Goal: Transaction & Acquisition: Purchase product/service

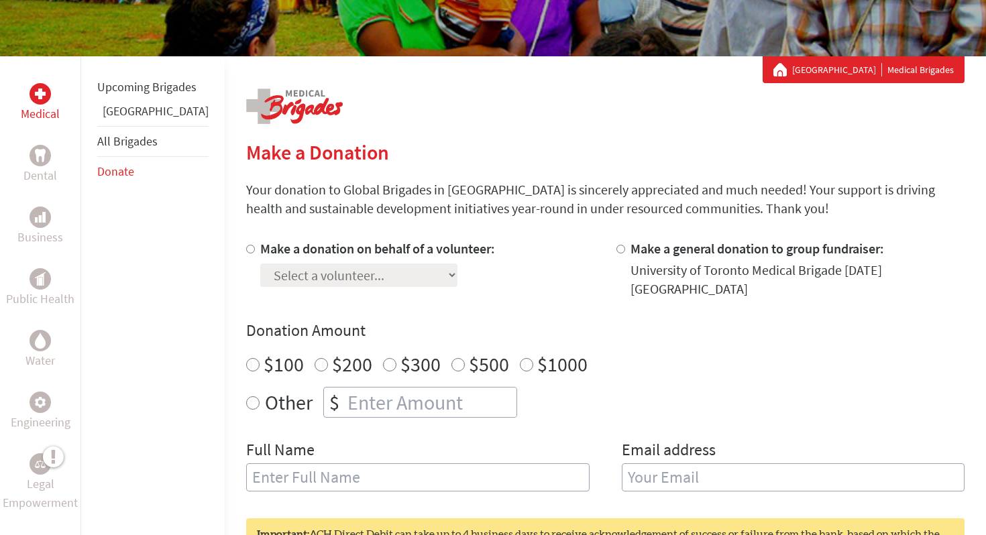
scroll to position [225, 0]
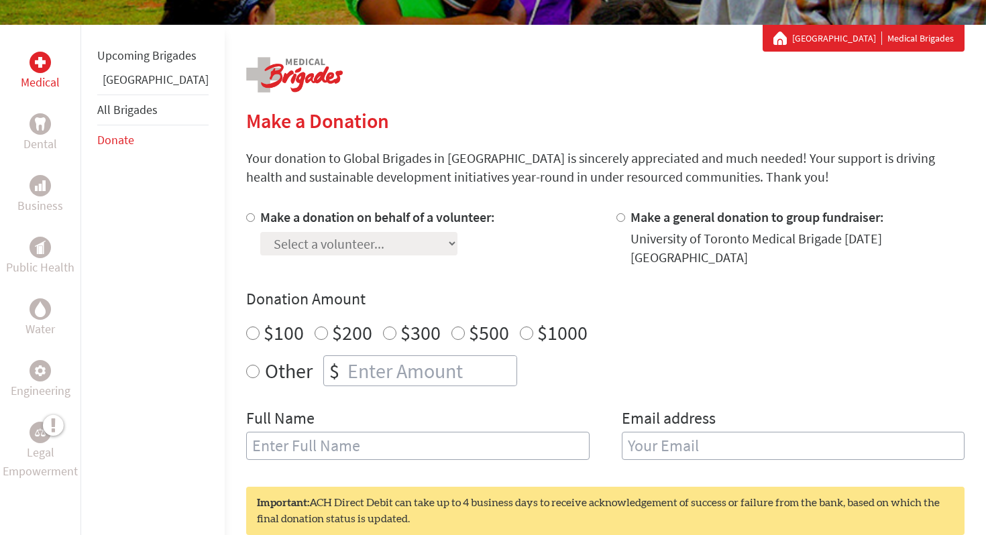
click at [260, 215] on label "Make a donation on behalf of a volunteer:" at bounding box center [377, 217] width 235 height 17
click at [246, 215] on input "Make a donation on behalf of a volunteer:" at bounding box center [250, 217] width 9 height 9
radio input "true"
click at [290, 244] on select "Select a volunteer... [PERSON_NAME] [PERSON_NAME] [PERSON_NAME] [PERSON_NAME] (…" at bounding box center [358, 243] width 197 height 23
select select "BD74C064-ABBD-11EE-A832-42010A8A0058"
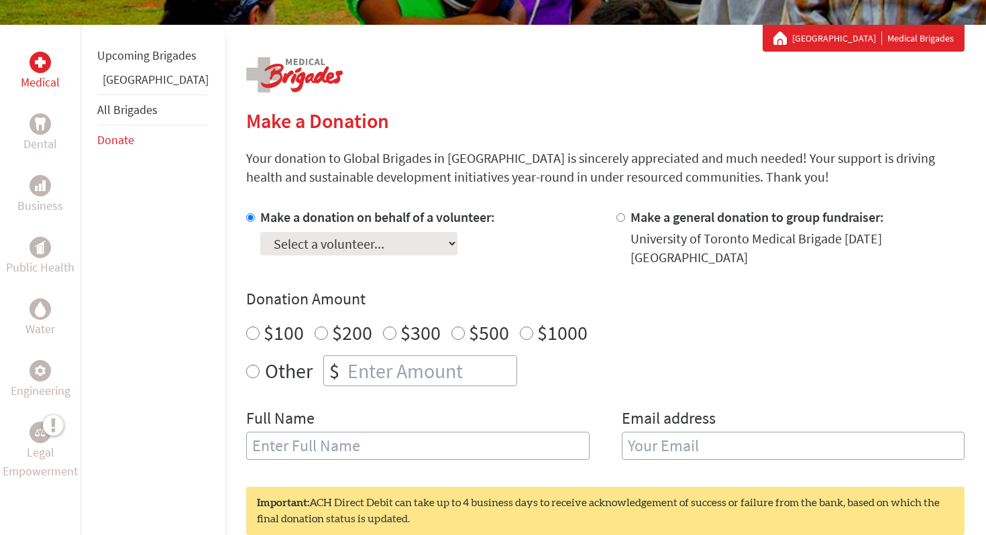
click at [260, 232] on select "Select a volunteer... [PERSON_NAME] [PERSON_NAME] [PERSON_NAME] [PERSON_NAME] (…" at bounding box center [358, 243] width 197 height 23
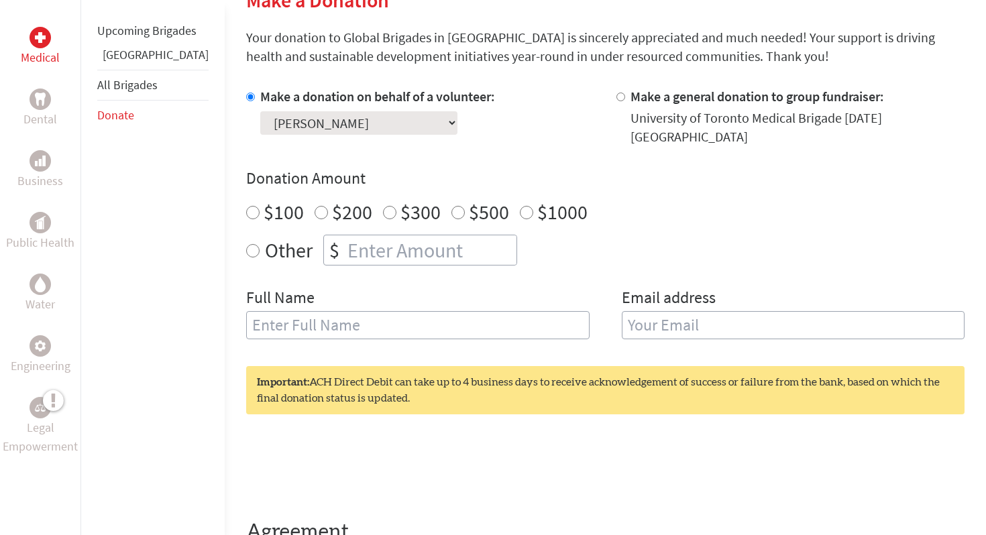
scroll to position [350, 0]
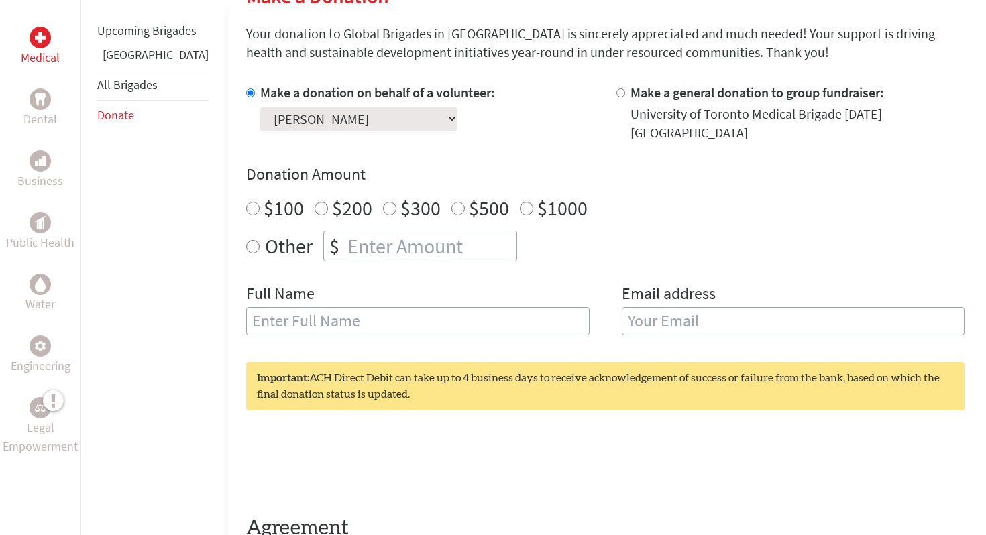
radio input "true"
click at [355, 245] on input "number" at bounding box center [431, 246] width 172 height 30
type input "250"
click at [423, 294] on div "Full Name" at bounding box center [417, 317] width 343 height 68
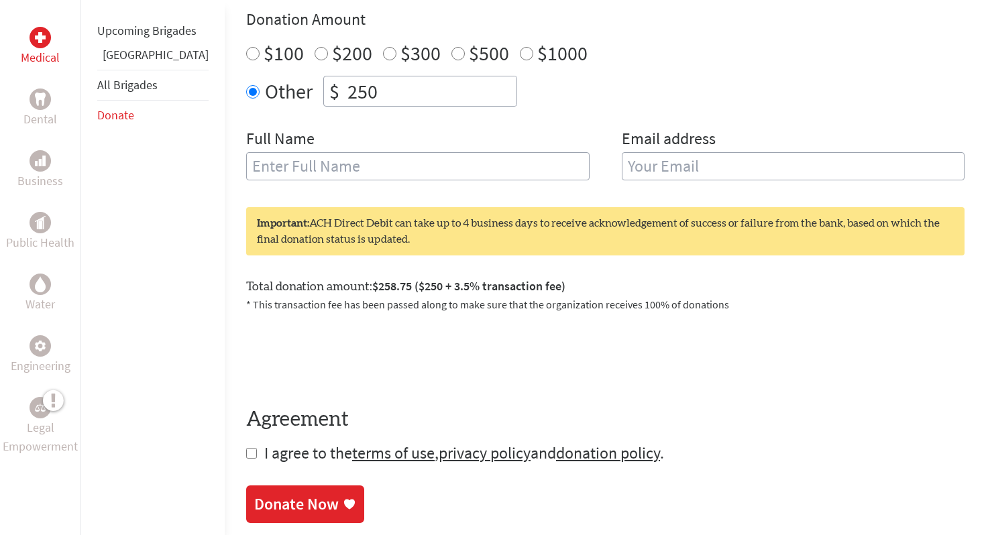
scroll to position [500, 0]
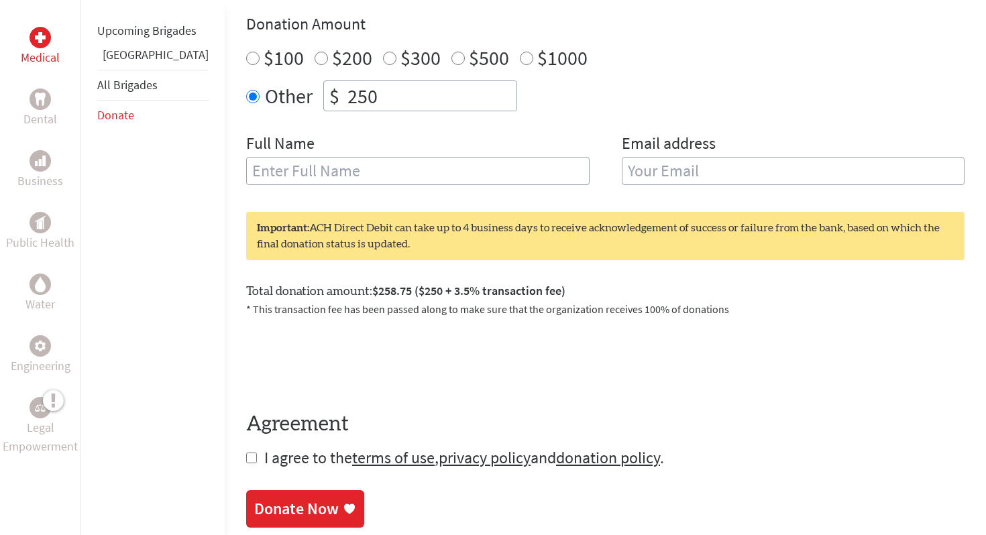
click at [384, 168] on input "text" at bounding box center [417, 171] width 343 height 28
type input "[PERSON_NAME]"
type input "[EMAIL_ADDRESS][DOMAIN_NAME]"
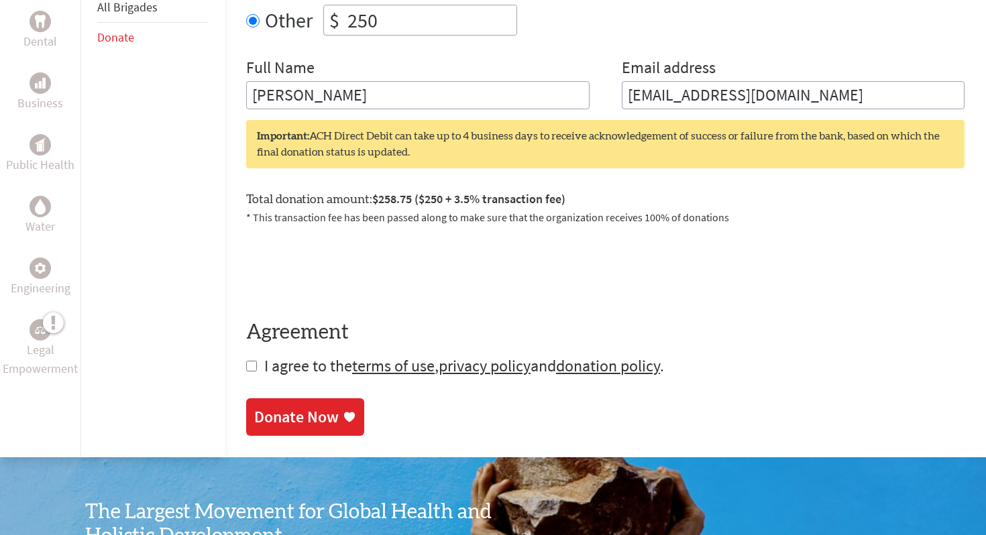
scroll to position [580, 0]
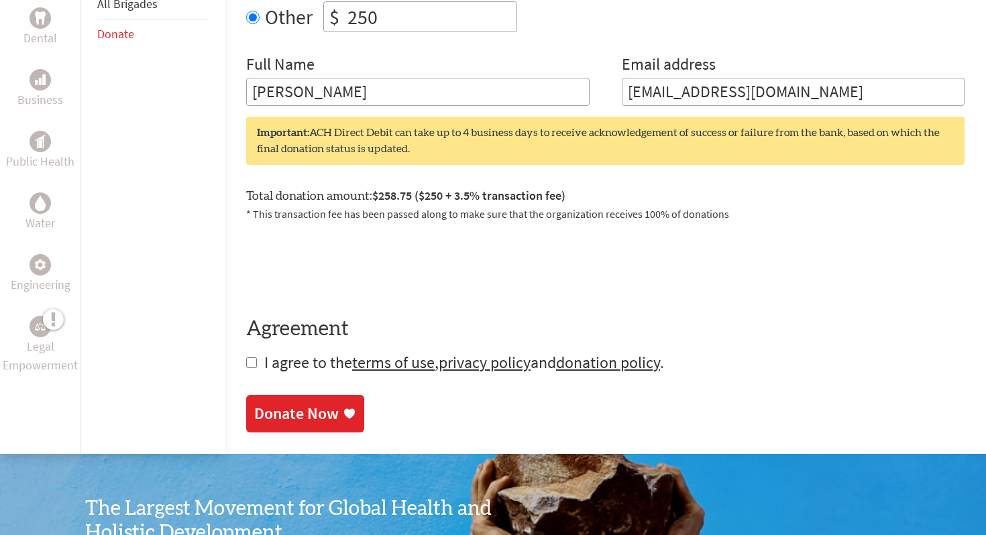
click at [264, 352] on span "I agree to the terms of use , privacy policy and donation policy ." at bounding box center [464, 362] width 400 height 21
click at [246, 357] on input "checkbox" at bounding box center [251, 362] width 11 height 11
checkbox input "true"
click at [258, 404] on div "Donate Now" at bounding box center [296, 414] width 85 height 21
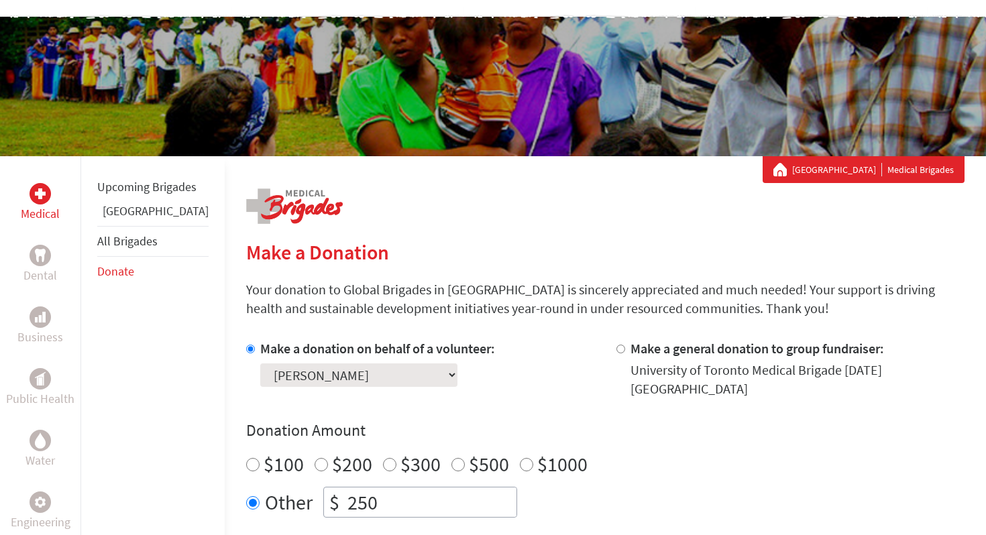
scroll to position [95, 0]
